Goal: Complete application form

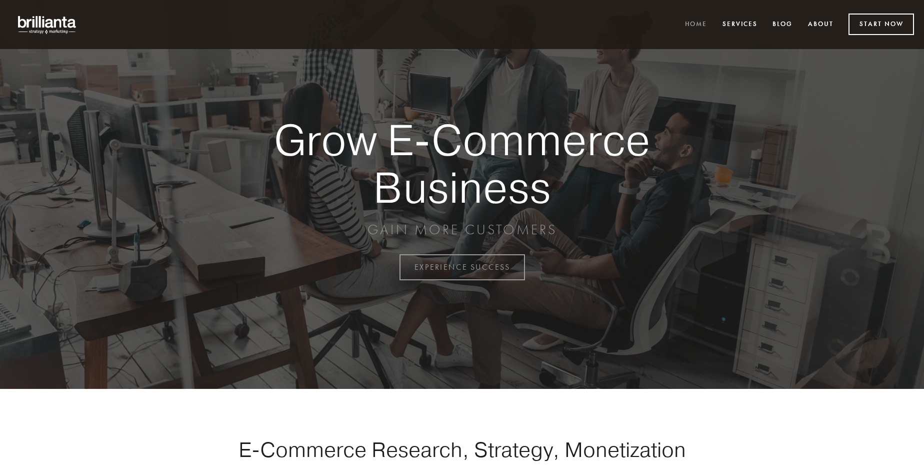
scroll to position [2622, 0]
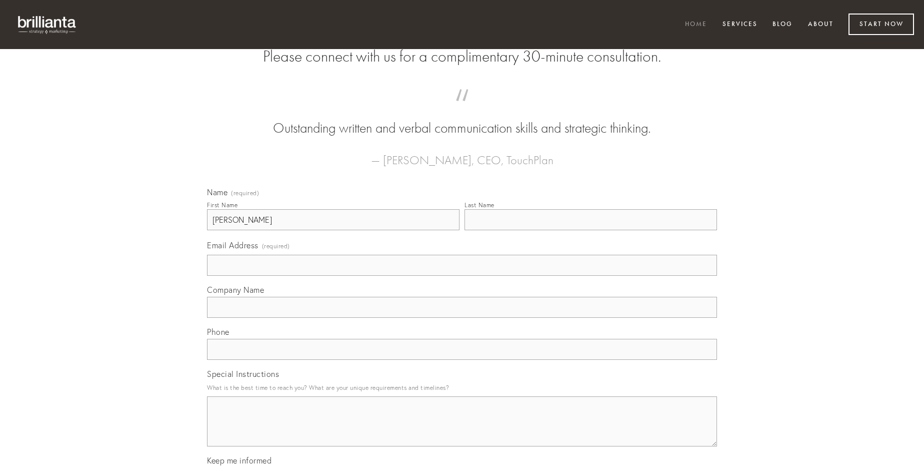
type input "[PERSON_NAME]"
click at [591, 230] on input "Last Name" at bounding box center [591, 219] width 253 height 21
type input "[PERSON_NAME]"
click at [462, 276] on input "Email Address (required)" at bounding box center [462, 265] width 510 height 21
type input "[EMAIL_ADDRESS][DOMAIN_NAME]"
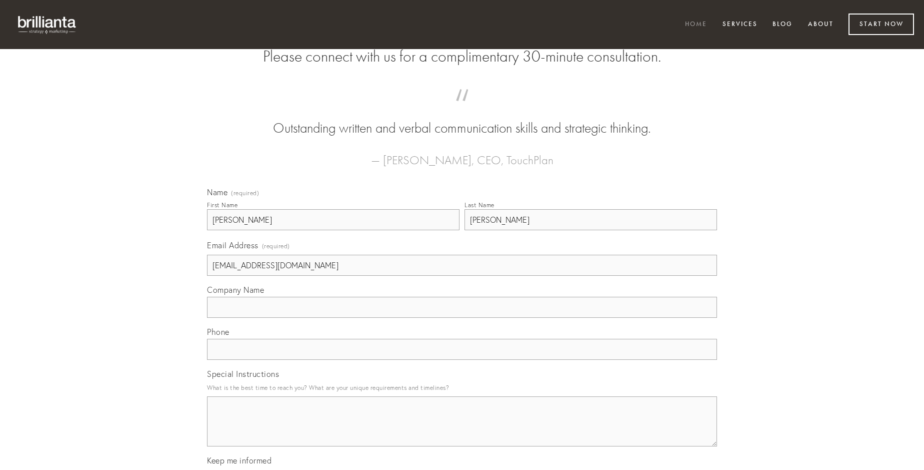
click at [462, 318] on input "Company Name" at bounding box center [462, 307] width 510 height 21
type input "[PERSON_NAME]"
click at [462, 360] on input "text" at bounding box center [462, 349] width 510 height 21
click at [462, 430] on textarea "Special Instructions" at bounding box center [462, 421] width 510 height 50
type textarea "ipsa"
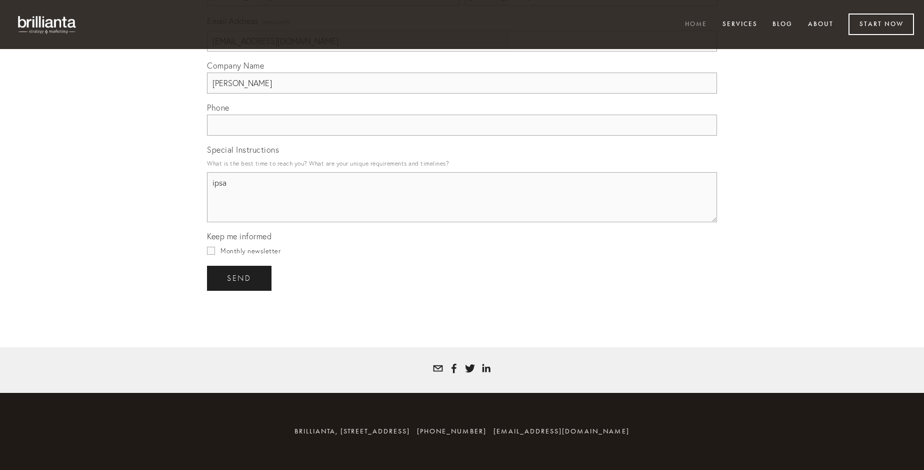
click at [240, 278] on span "send" at bounding box center [239, 278] width 25 height 9
